Goal: Transaction & Acquisition: Purchase product/service

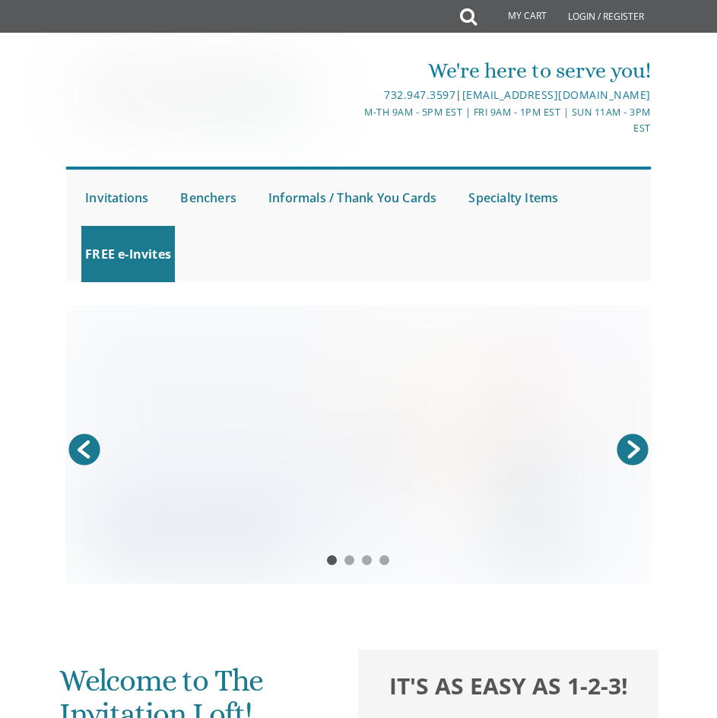
click at [415, 480] on link at bounding box center [358, 444] width 587 height 279
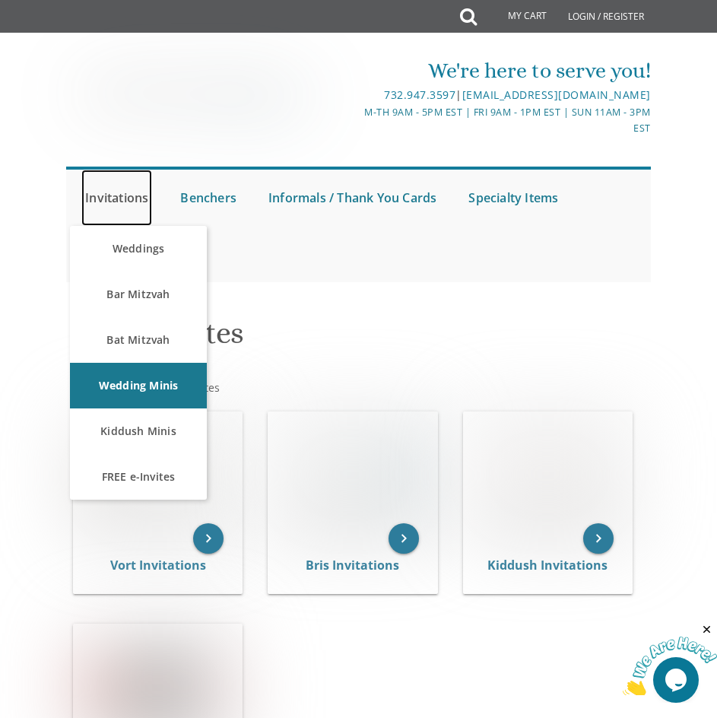
click at [129, 195] on link "Invitations" at bounding box center [116, 198] width 71 height 56
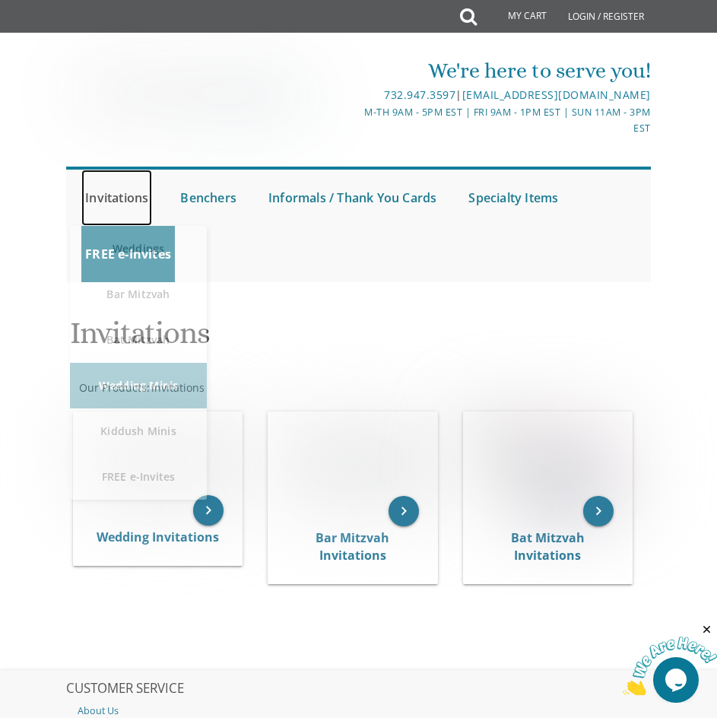
click at [146, 197] on link "Invitations" at bounding box center [116, 198] width 71 height 56
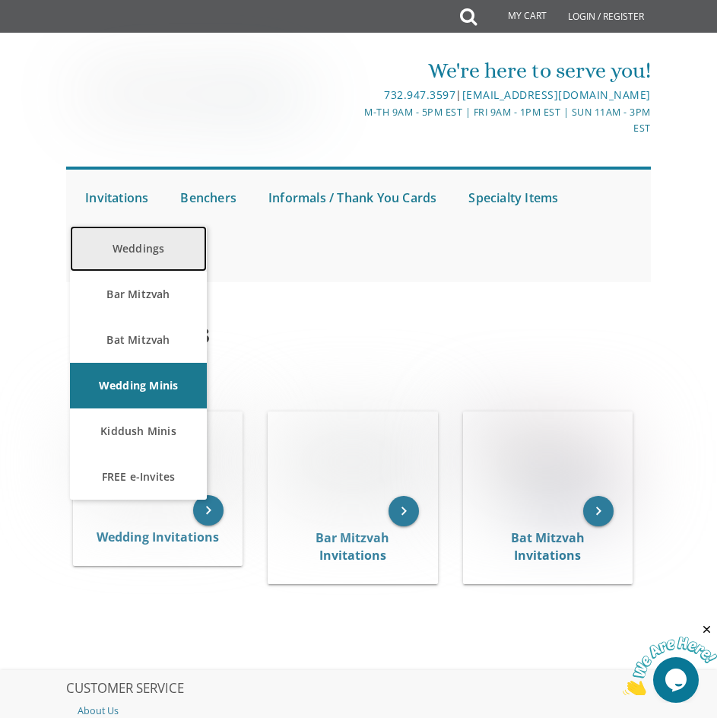
click at [130, 247] on link "Weddings" at bounding box center [138, 249] width 137 height 46
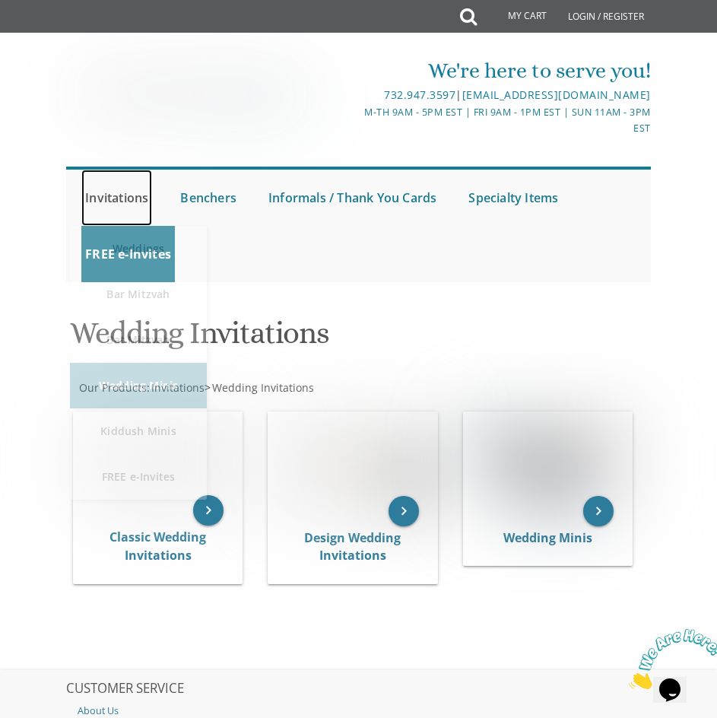
click at [102, 192] on link "Invitations" at bounding box center [116, 198] width 71 height 56
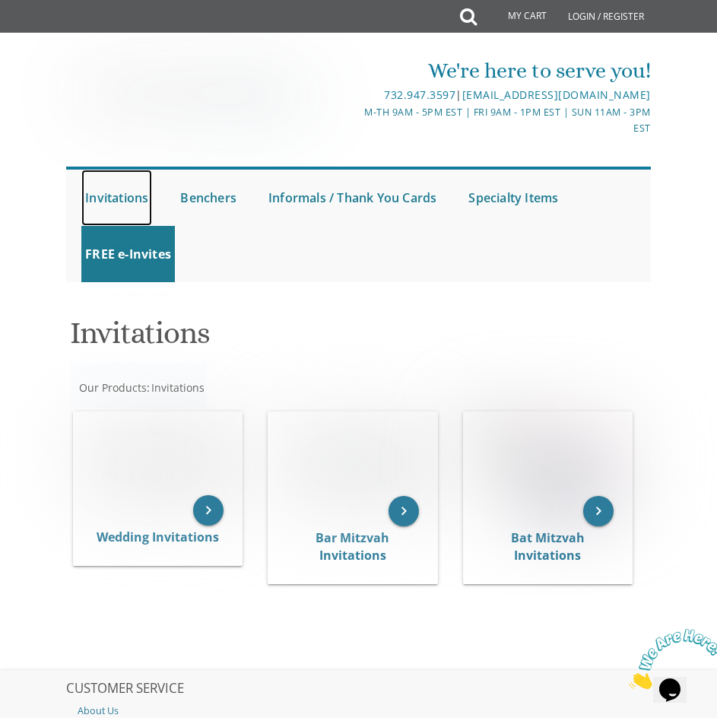
click at [102, 192] on link "Invitations" at bounding box center [116, 198] width 71 height 56
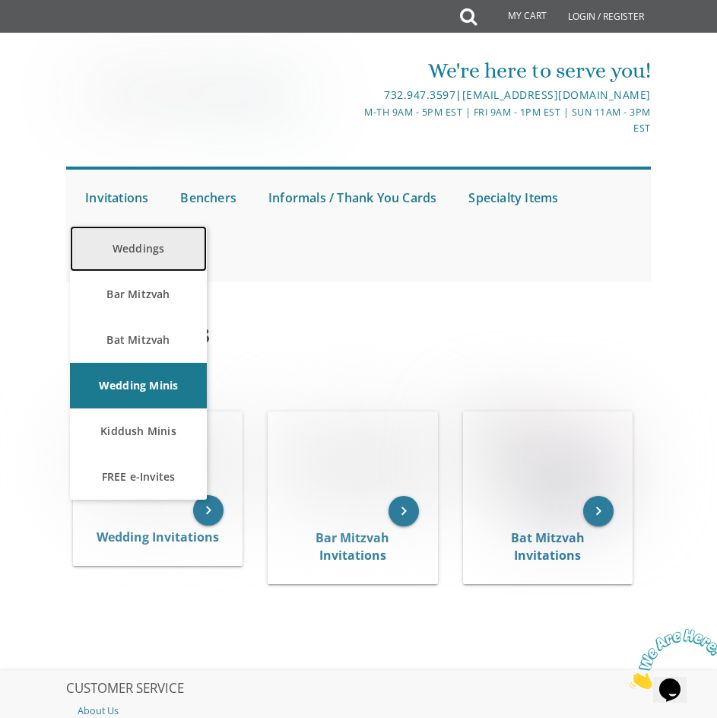
click at [129, 241] on link "Weddings" at bounding box center [138, 249] width 137 height 46
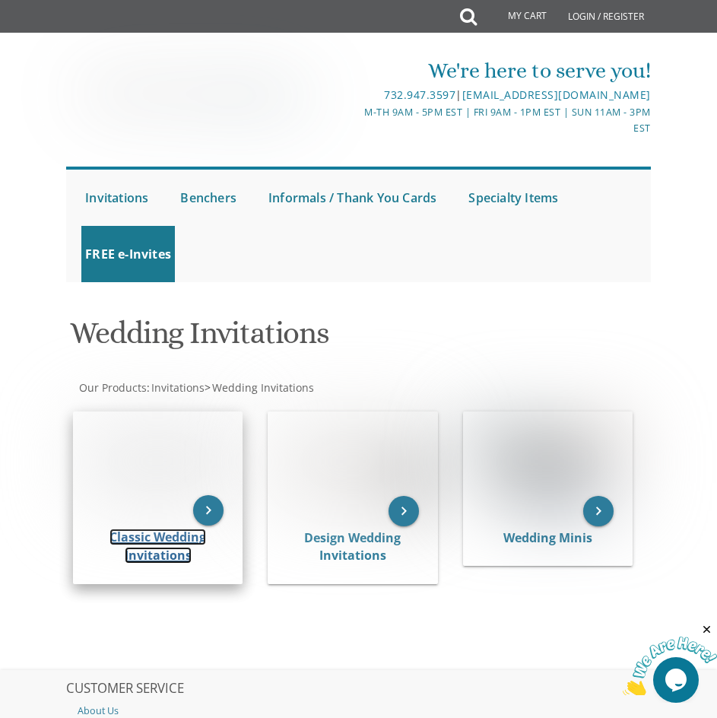
click at [141, 551] on link "Classic Wedding Invitations" at bounding box center [158, 546] width 97 height 35
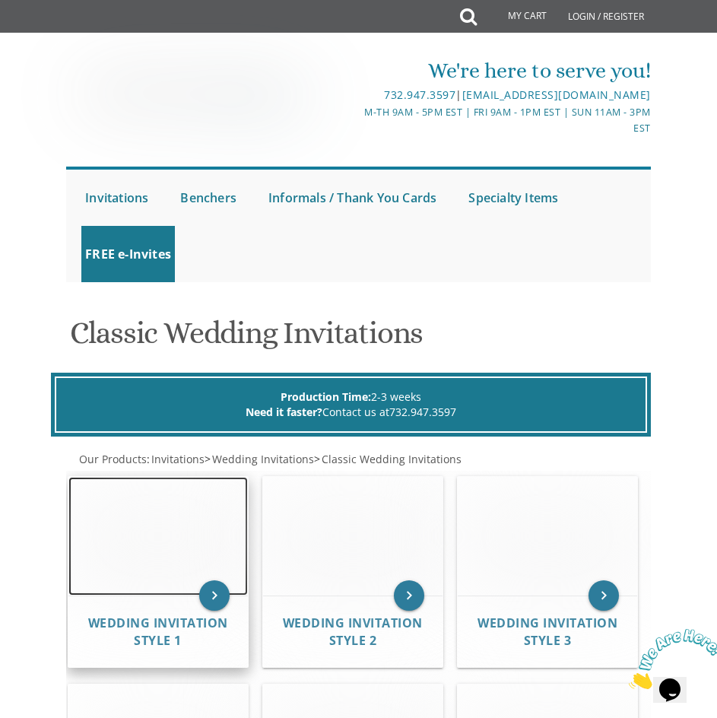
click at [179, 554] on img at bounding box center [157, 536] width 179 height 118
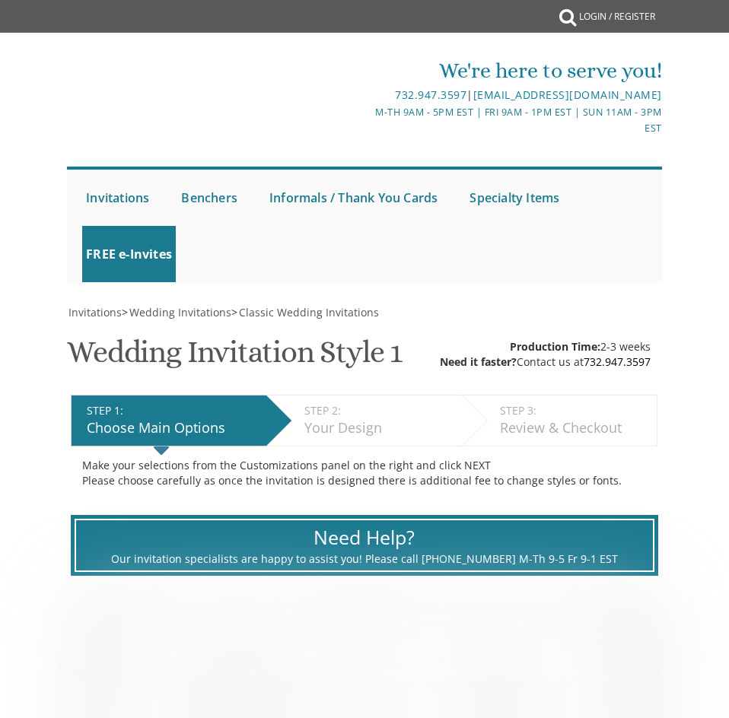
click at [179, 536] on div "Need Help?" at bounding box center [364, 537] width 539 height 27
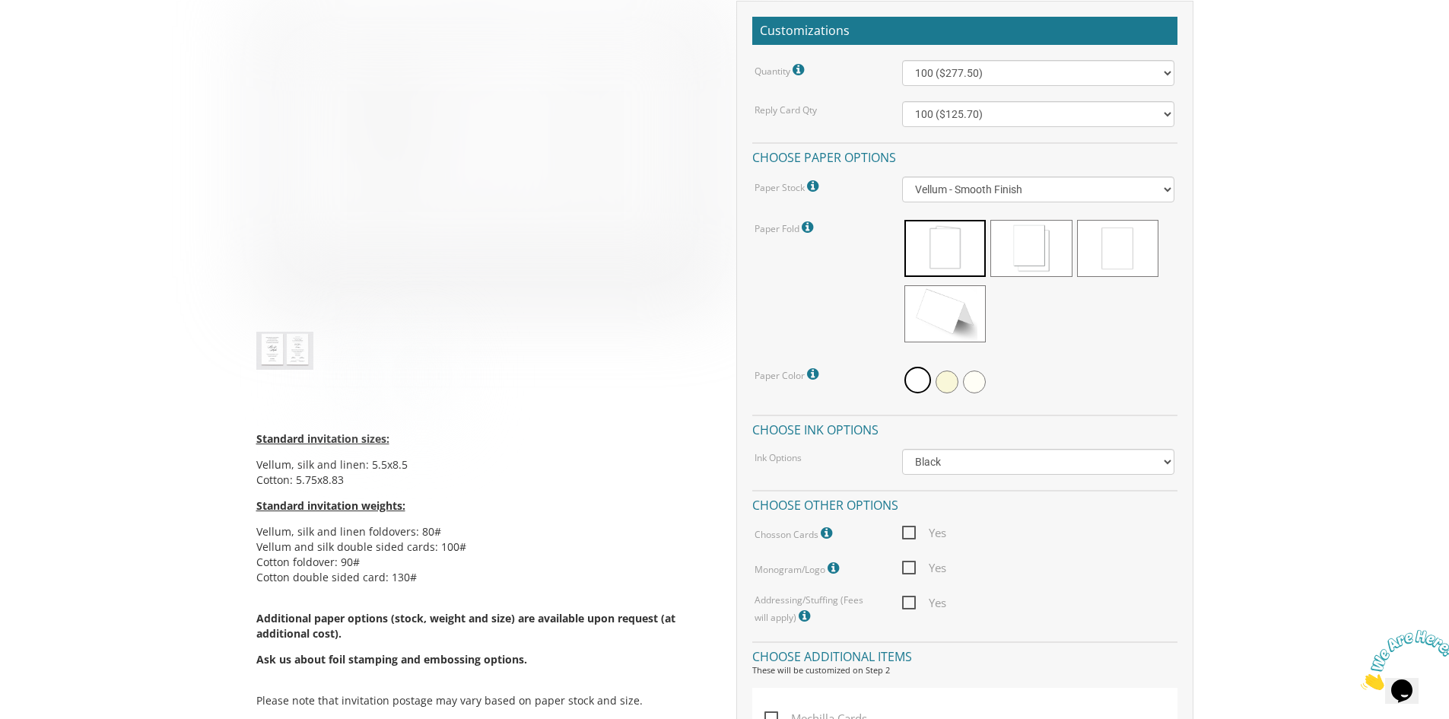
scroll to position [456, 0]
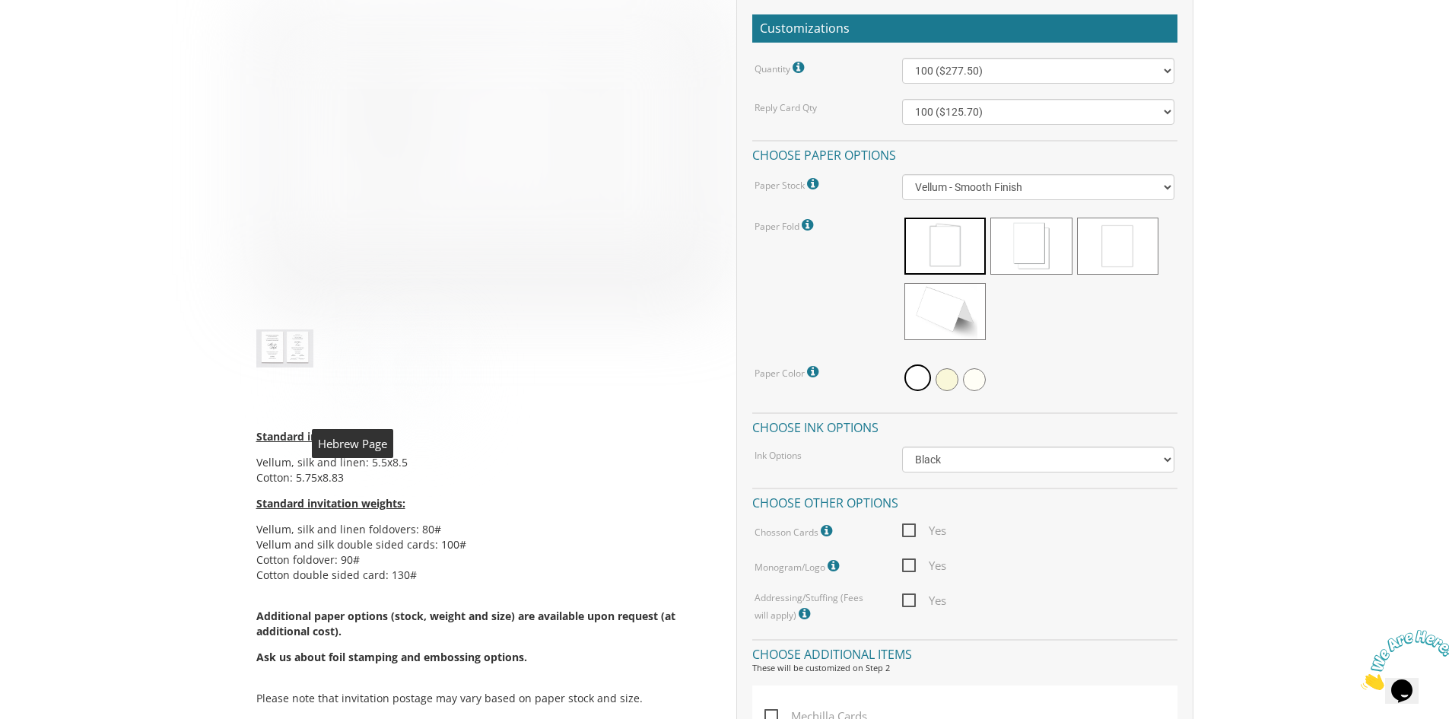
click at [363, 376] on img at bounding box center [353, 373] width 57 height 88
